Goal: Information Seeking & Learning: Learn about a topic

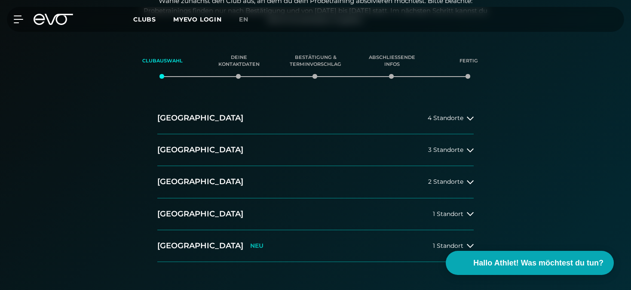
scroll to position [152, 0]
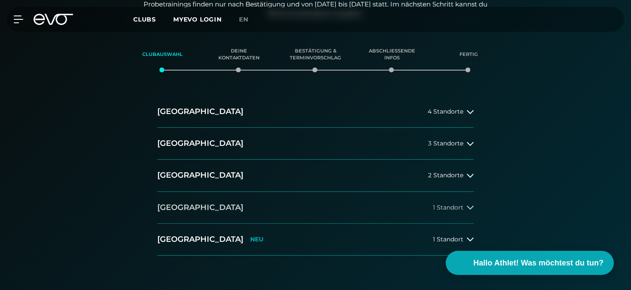
click at [445, 204] on span "1 Standort" at bounding box center [448, 207] width 31 height 6
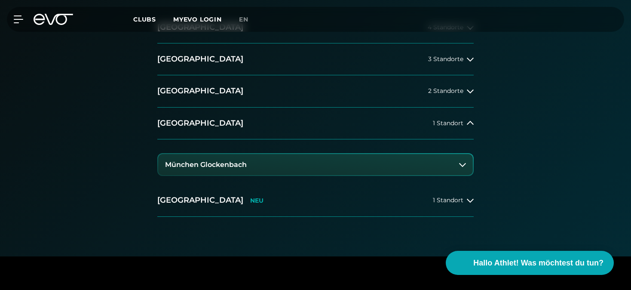
scroll to position [246, 0]
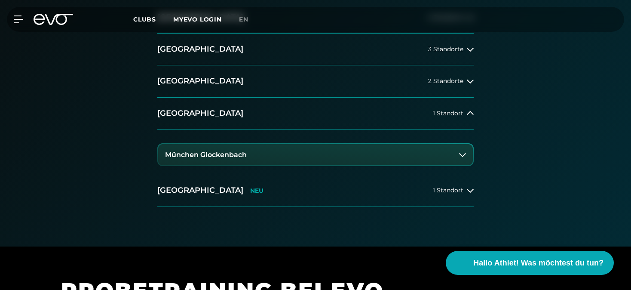
click at [452, 154] on button "München Glockenbach" at bounding box center [315, 155] width 315 height 22
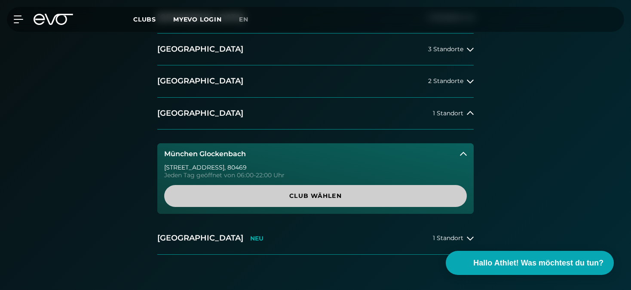
click at [319, 191] on span "Club wählen" at bounding box center [315, 195] width 261 height 9
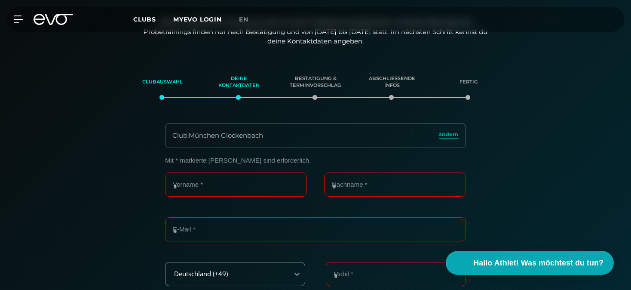
scroll to position [124, 0]
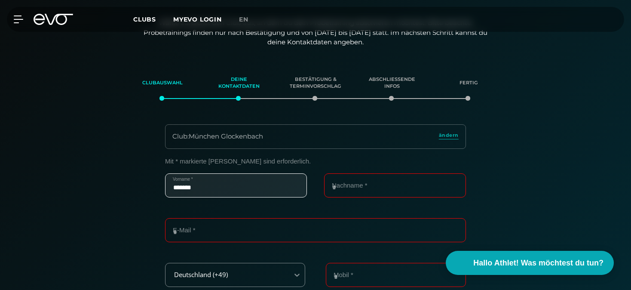
type input "*******"
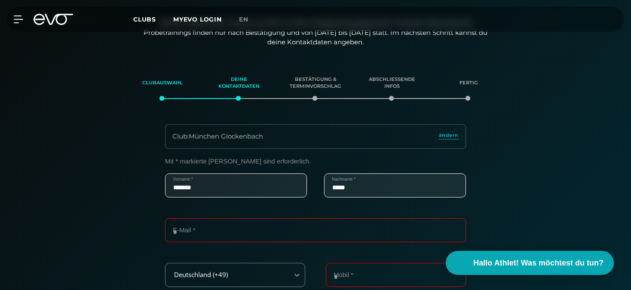
type input "*****"
type input "**********"
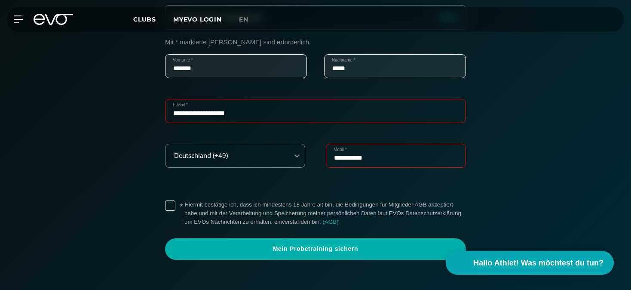
scroll to position [264, 0]
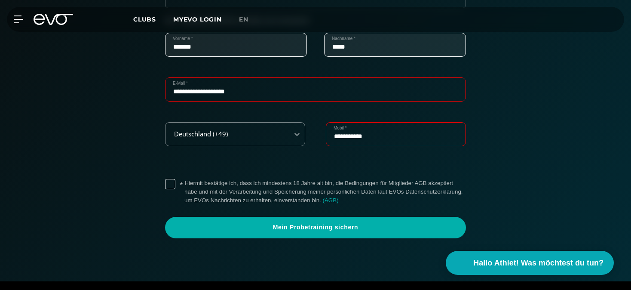
click at [184, 182] on label "* Hiermit bestätige ich, dass ich mindestens 18 Jahre alt bin, die Bedingungen …" at bounding box center [325, 192] width 282 height 26
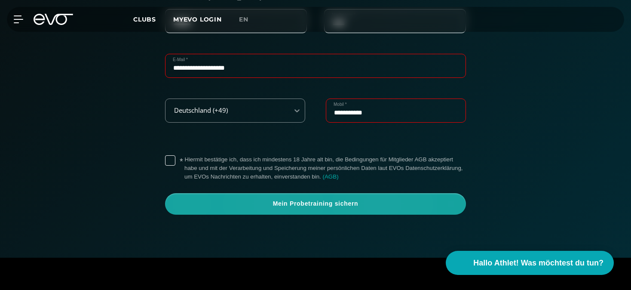
click at [371, 200] on span "Mein Probetraining sichern" at bounding box center [316, 204] width 260 height 9
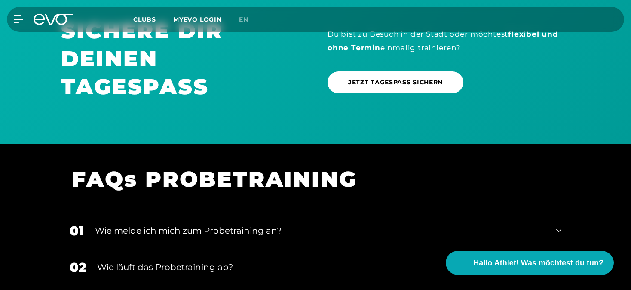
scroll to position [877, 0]
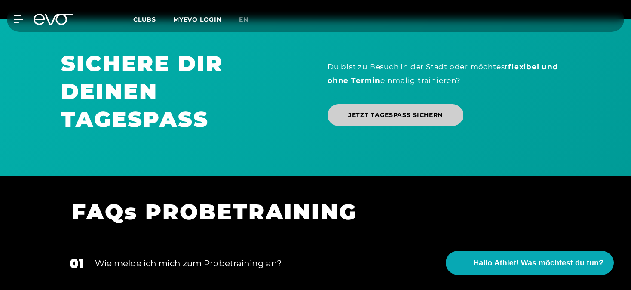
click at [387, 111] on span "JETZT TAGESPASS SICHERN" at bounding box center [395, 115] width 95 height 9
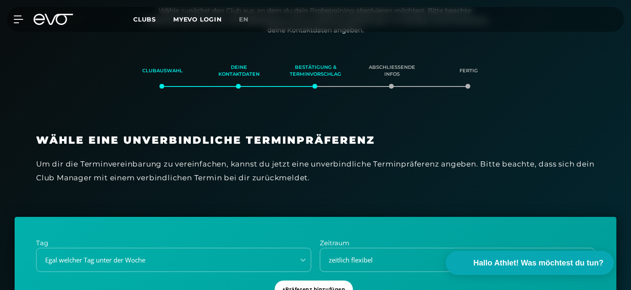
scroll to position [99, 0]
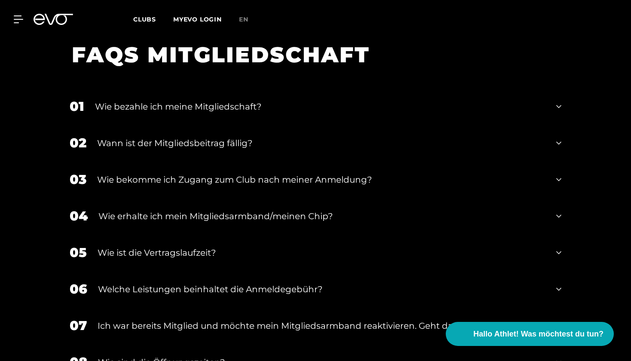
scroll to position [1468, 0]
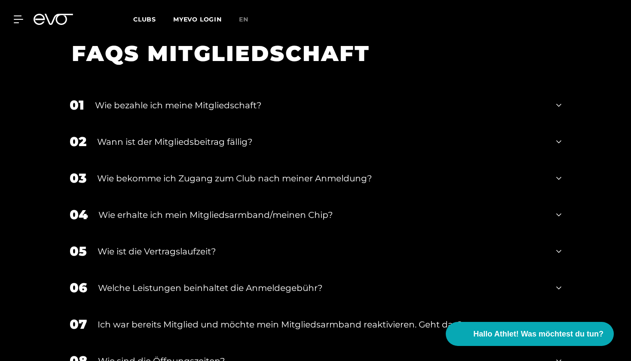
click at [196, 172] on div "Wie bekomme ich Zugang zum Club nach meiner Anmeldung?" at bounding box center [321, 178] width 448 height 13
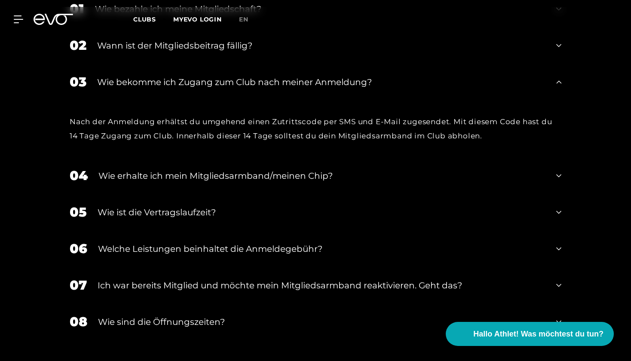
scroll to position [1568, 0]
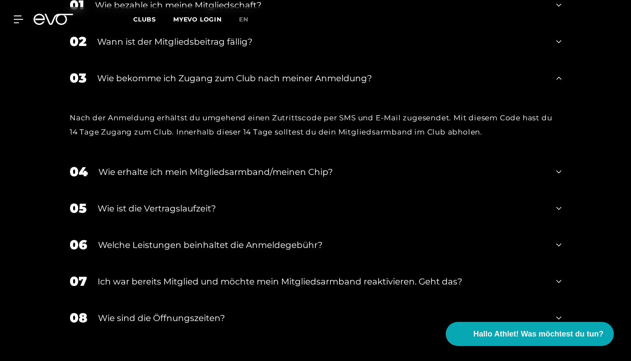
click at [217, 166] on div "Wie erhalte ich mein Mitgliedsarmband/meinen Chip?" at bounding box center [321, 172] width 447 height 13
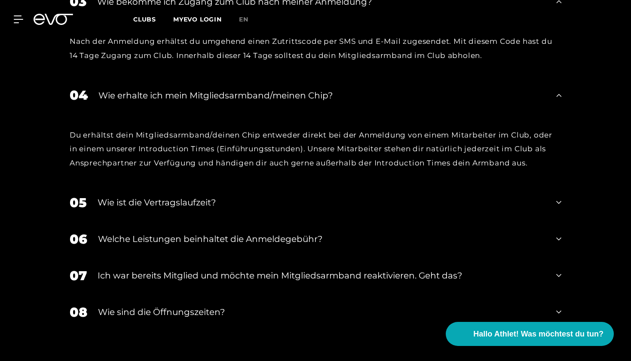
scroll to position [1645, 0]
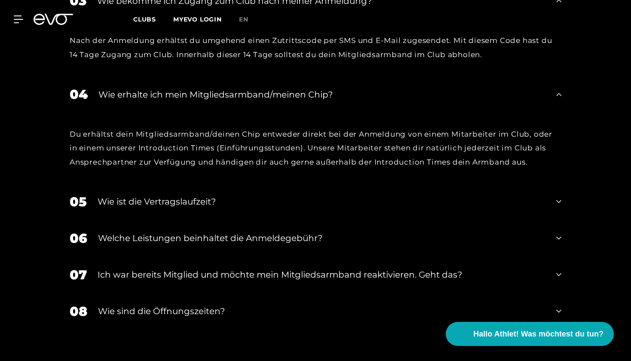
click at [297, 232] on div "Welche Leistungen beinhaltet die Anmeldegebühr?" at bounding box center [322, 238] width 448 height 13
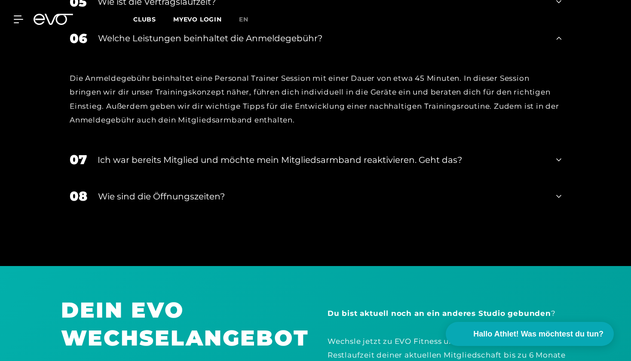
scroll to position [1846, 0]
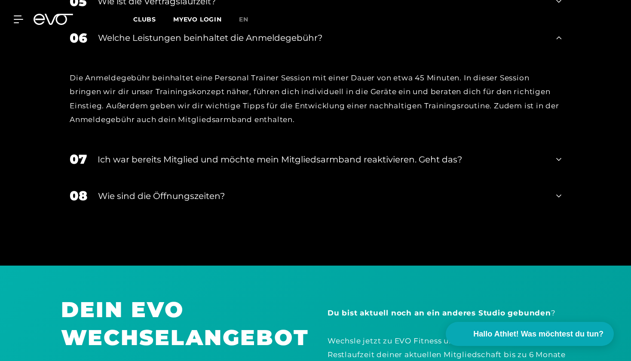
click at [197, 190] on div "Wie sind die Öffnungszeiten?" at bounding box center [322, 196] width 448 height 13
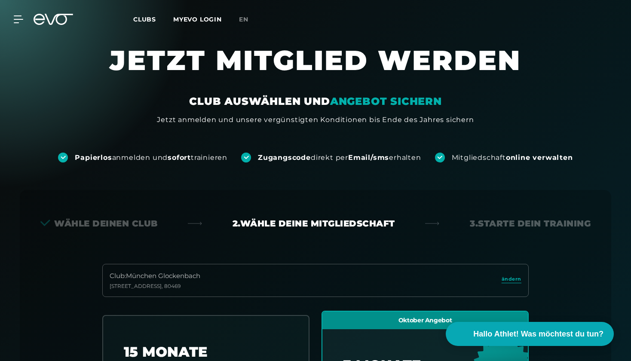
scroll to position [0, 0]
click at [148, 22] on span "Clubs" at bounding box center [144, 19] width 23 height 8
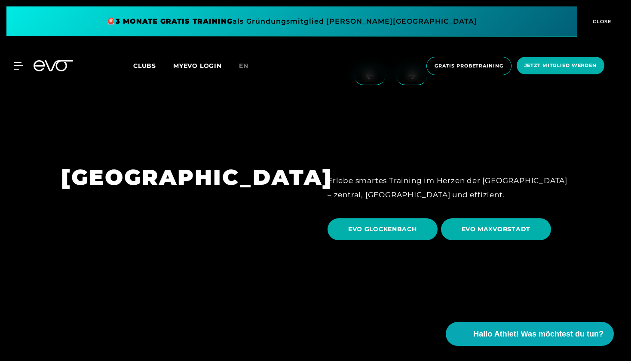
scroll to position [2447, 0]
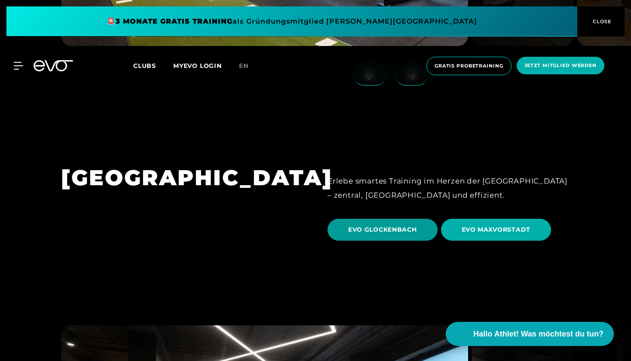
click at [384, 225] on span "EVO GLOCKENBACH" at bounding box center [382, 229] width 69 height 9
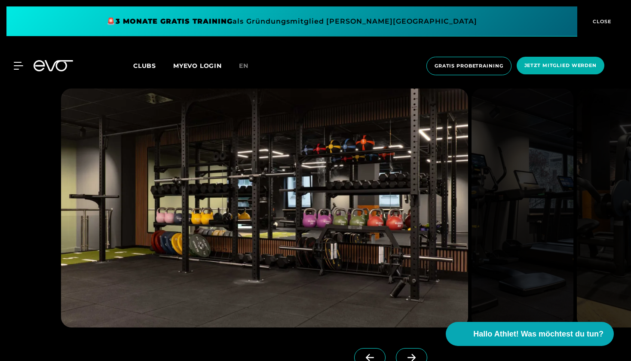
scroll to position [1011, 0]
click at [410, 289] on span at bounding box center [411, 357] width 31 height 19
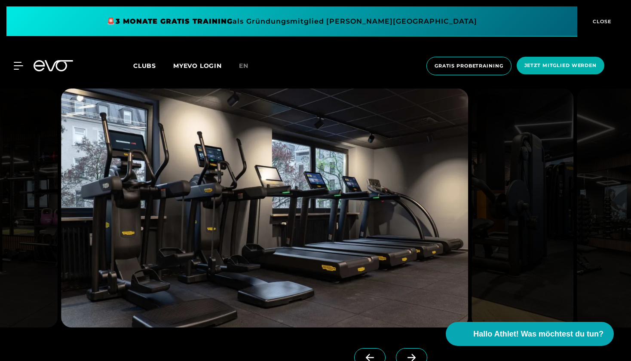
click at [413, 289] on icon at bounding box center [411, 358] width 15 height 8
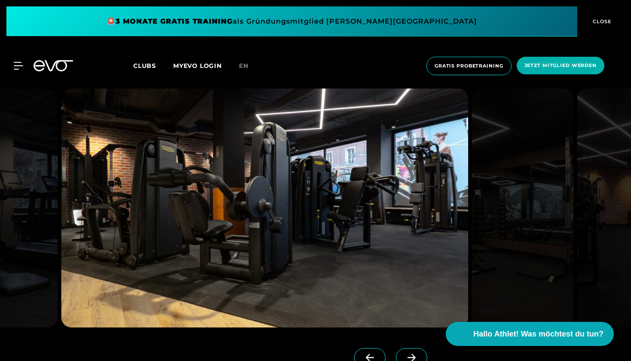
click at [413, 289] on icon at bounding box center [411, 358] width 15 height 8
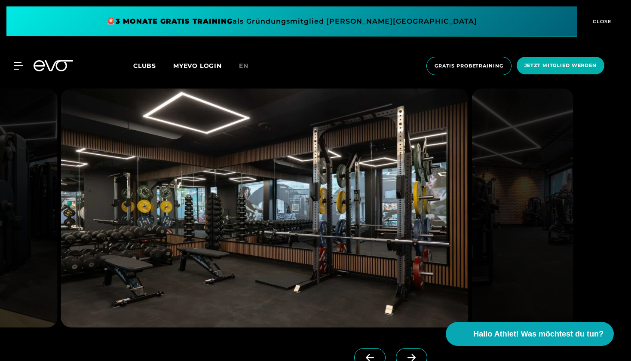
click at [413, 289] on icon at bounding box center [411, 358] width 15 height 8
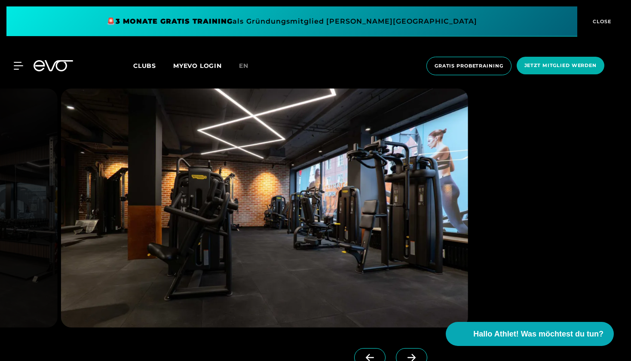
click at [413, 289] on icon at bounding box center [411, 358] width 15 height 8
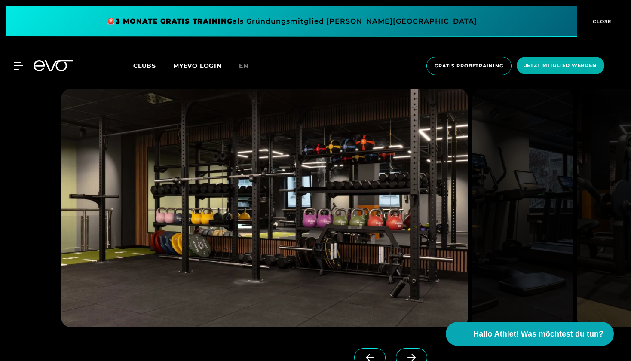
click at [413, 289] on icon at bounding box center [411, 358] width 15 height 8
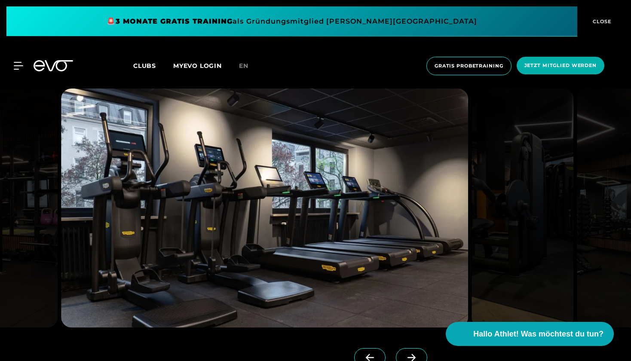
click at [413, 289] on icon at bounding box center [411, 358] width 15 height 8
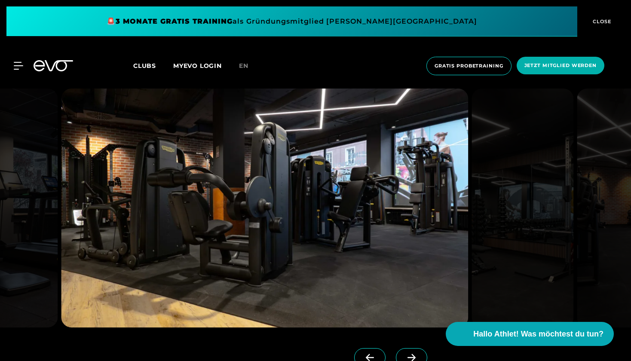
click at [413, 289] on icon at bounding box center [411, 358] width 15 height 8
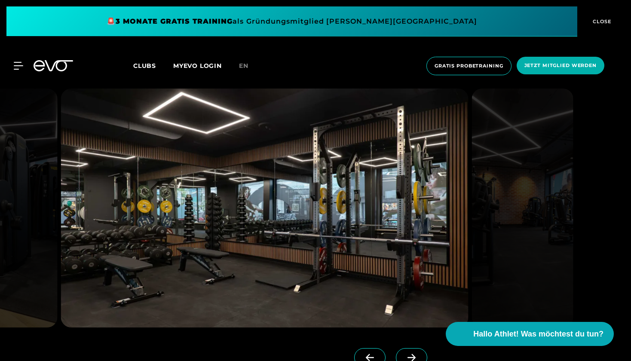
click at [413, 289] on icon at bounding box center [411, 358] width 15 height 8
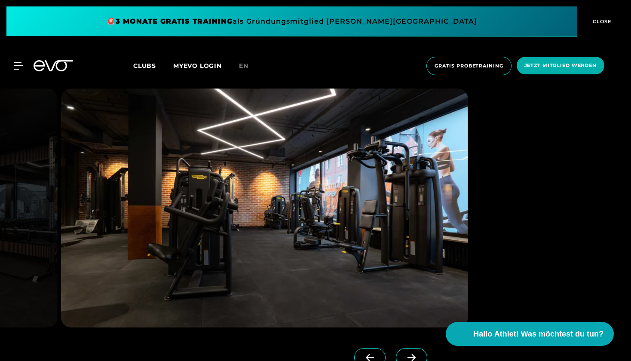
click at [413, 289] on icon at bounding box center [411, 358] width 15 height 8
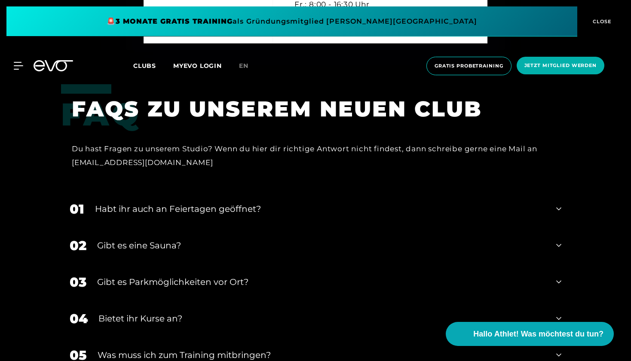
scroll to position [2645, 0]
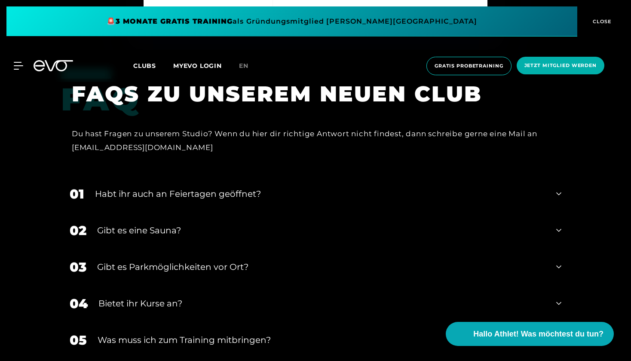
click at [561, 225] on icon at bounding box center [558, 230] width 5 height 10
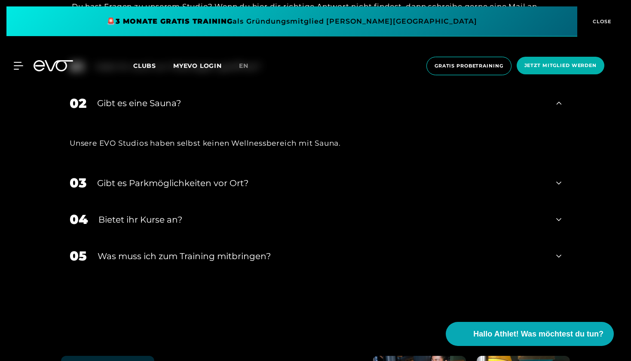
scroll to position [2786, 0]
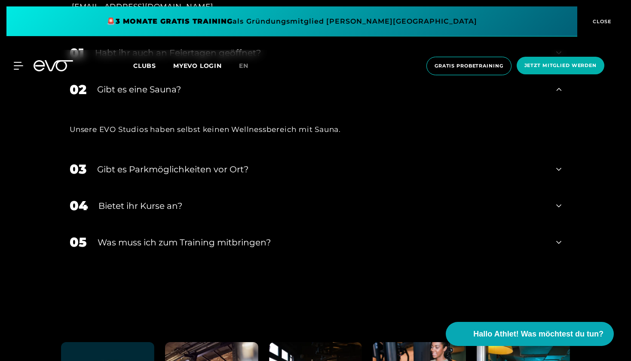
click at [558, 241] on icon at bounding box center [558, 242] width 5 height 3
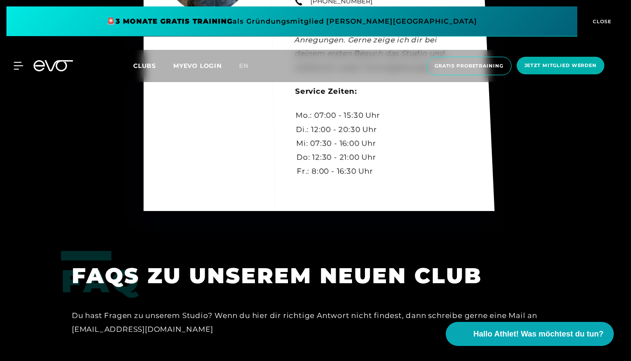
scroll to position [2479, 0]
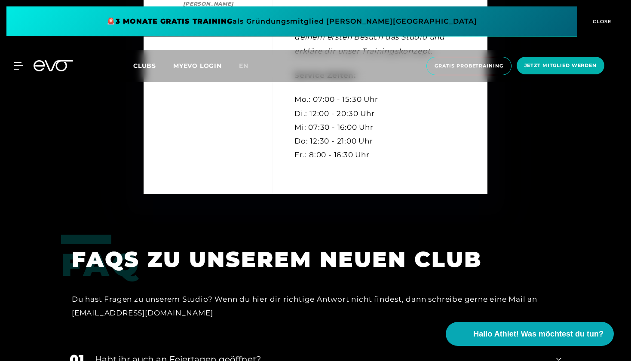
click at [215, 246] on h1 "FAQS ZU UNSEREM NEUEN CLUB" at bounding box center [310, 260] width 477 height 28
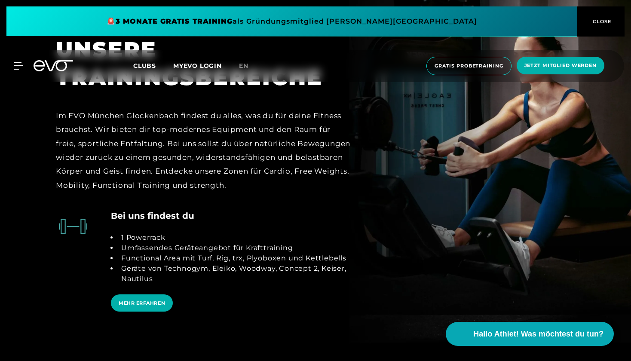
scroll to position [1985, 0]
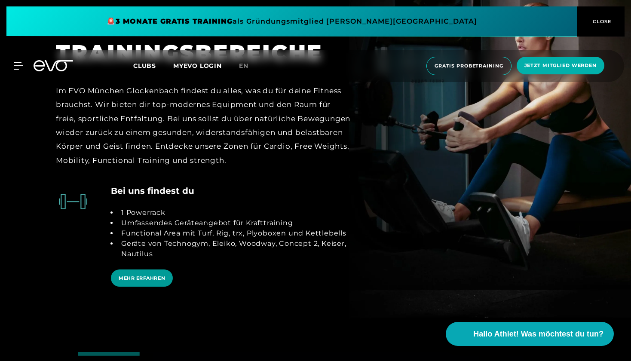
click at [153, 275] on span "MEHR ERFAHREN" at bounding box center [142, 278] width 46 height 7
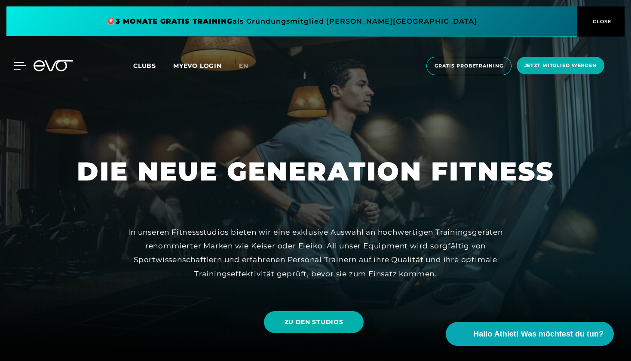
click at [18, 65] on icon at bounding box center [20, 65] width 12 height 7
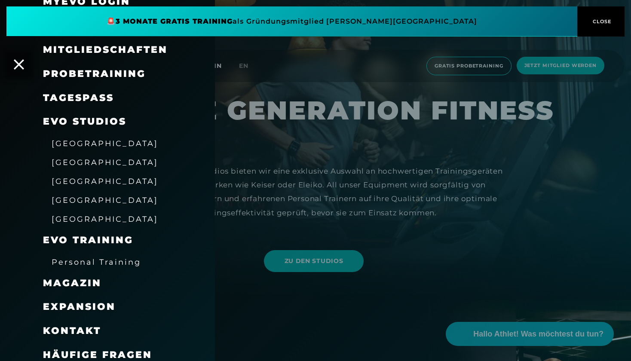
scroll to position [53, 0]
click at [97, 289] on span "Häufige Fragen" at bounding box center [97, 356] width 109 height 12
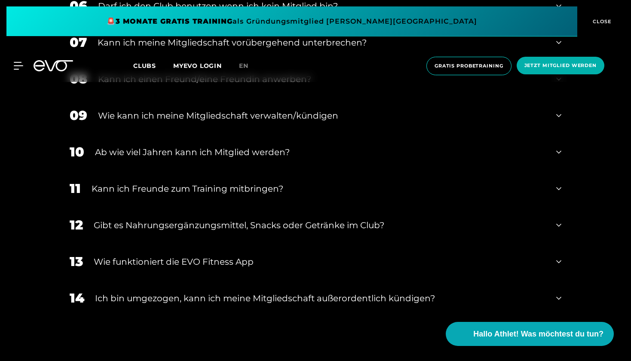
scroll to position [632, 0]
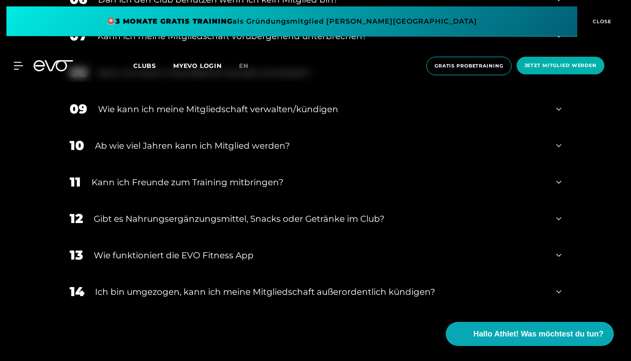
click at [552, 218] on div "12 Gibt es Nahrungsergänzungsmittel, Snacks oder Getränke im Club?" at bounding box center [315, 218] width 509 height 37
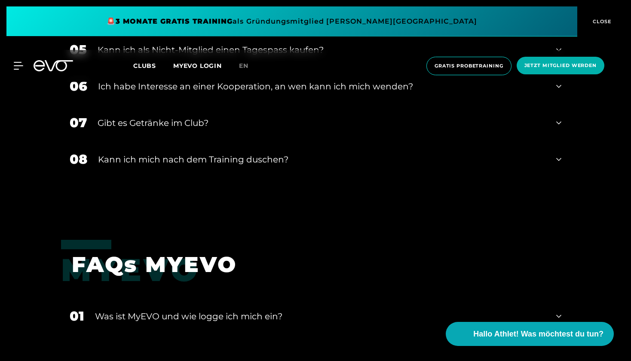
scroll to position [1524, 0]
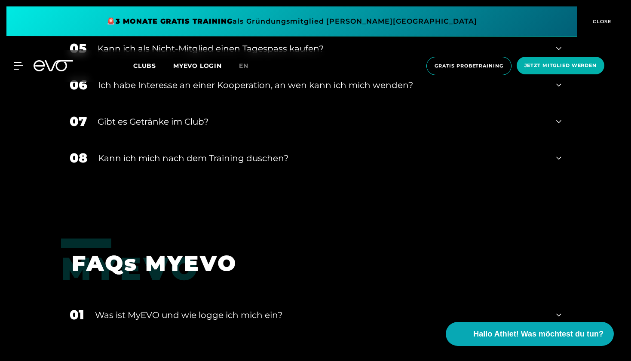
click at [560, 158] on icon at bounding box center [558, 158] width 5 height 10
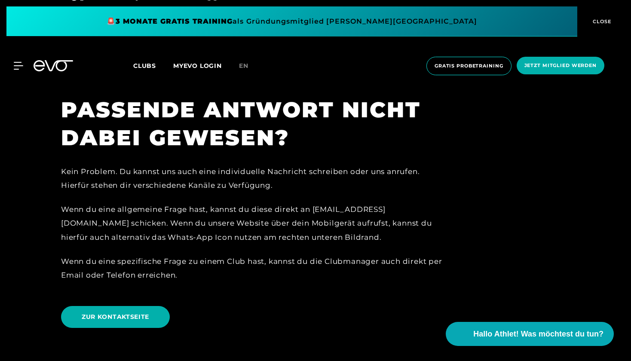
scroll to position [1887, 0]
click at [514, 289] on span "Hallo Athlet! Was möchtest du tun?" at bounding box center [539, 334] width 137 height 12
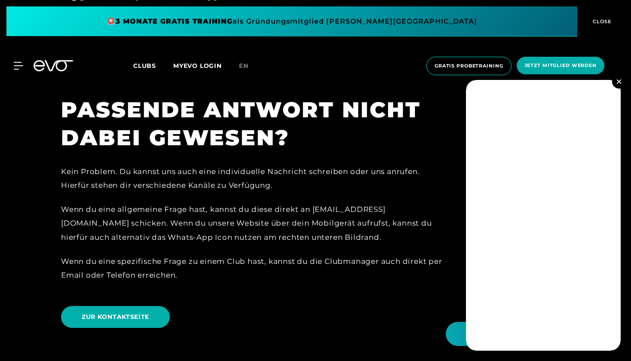
click at [620, 83] on img at bounding box center [619, 81] width 5 height 5
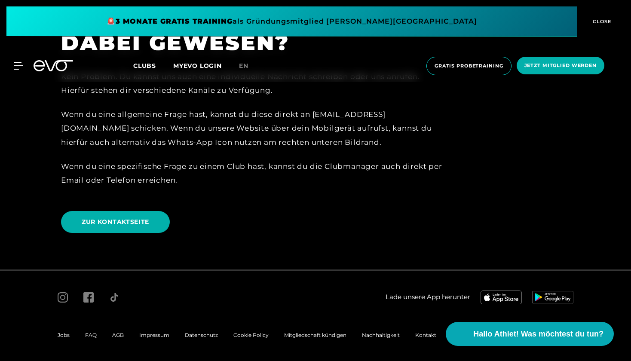
scroll to position [1981, 0]
click at [316, 289] on span "Mitgliedschaft kündigen" at bounding box center [315, 335] width 62 height 6
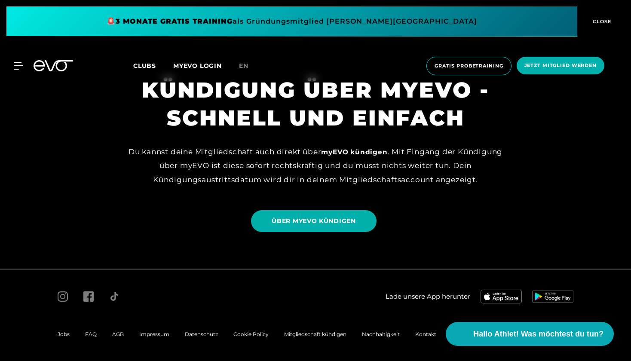
scroll to position [730, 0]
click at [121, 289] on span "AGB" at bounding box center [118, 335] width 12 height 6
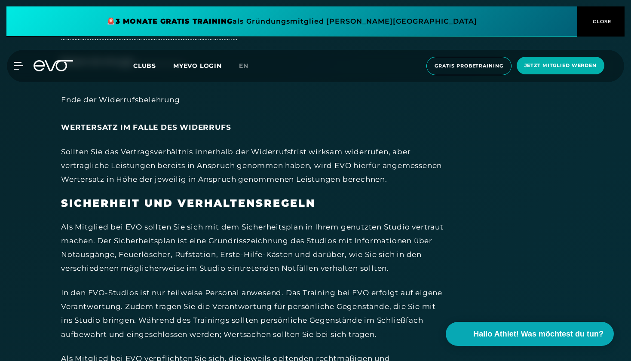
scroll to position [3683, 0]
